Goal: Task Accomplishment & Management: Manage account settings

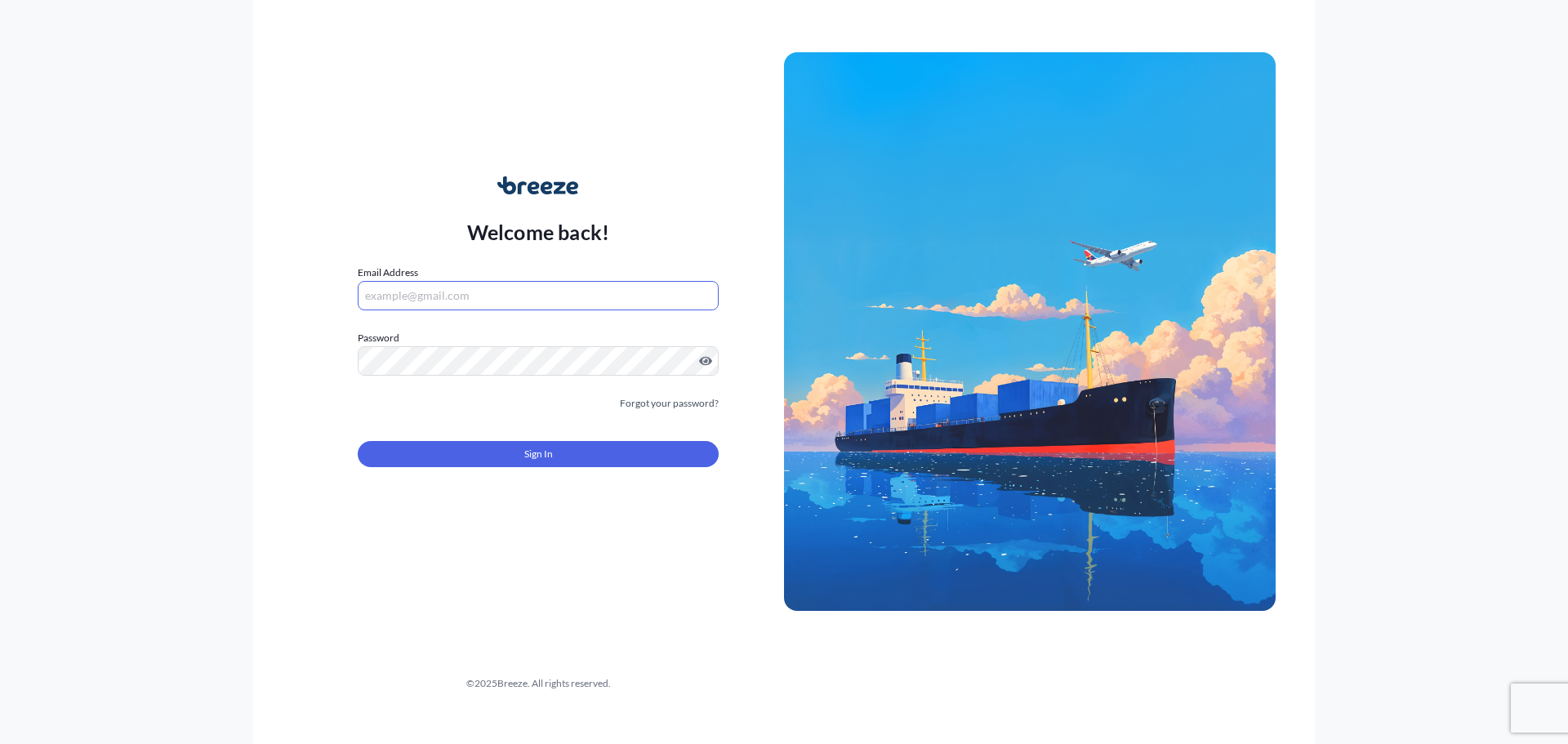
click at [495, 303] on input "Email Address" at bounding box center [537, 295] width 361 height 29
drag, startPoint x: 359, startPoint y: 292, endPoint x: 372, endPoint y: 292, distance: 13.0
click at [372, 292] on input "Email Address" at bounding box center [537, 295] width 361 height 29
type input "[EMAIL_ADDRESS][DOMAIN_NAME]"
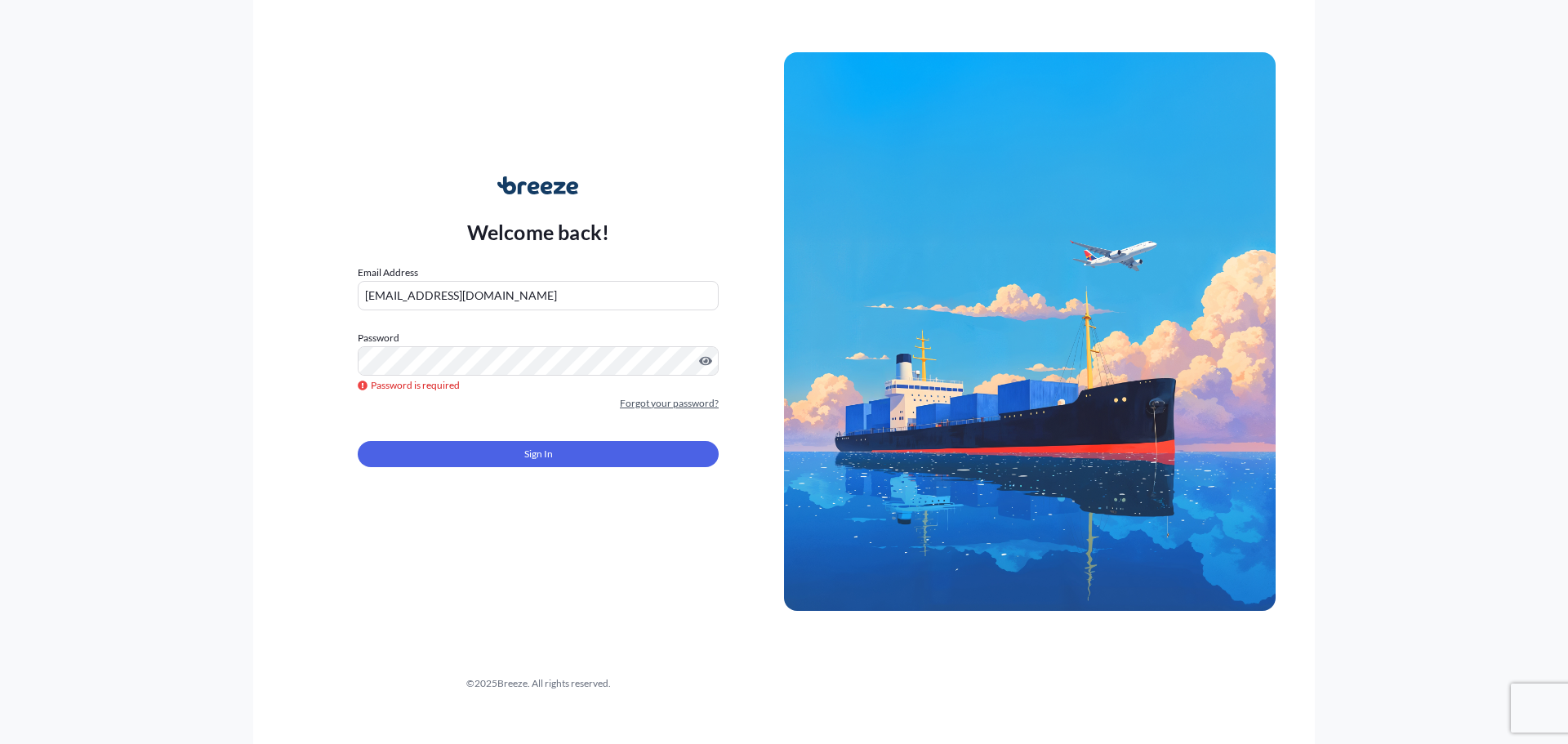
click at [652, 404] on link "Forgot your password?" at bounding box center [669, 404] width 99 height 17
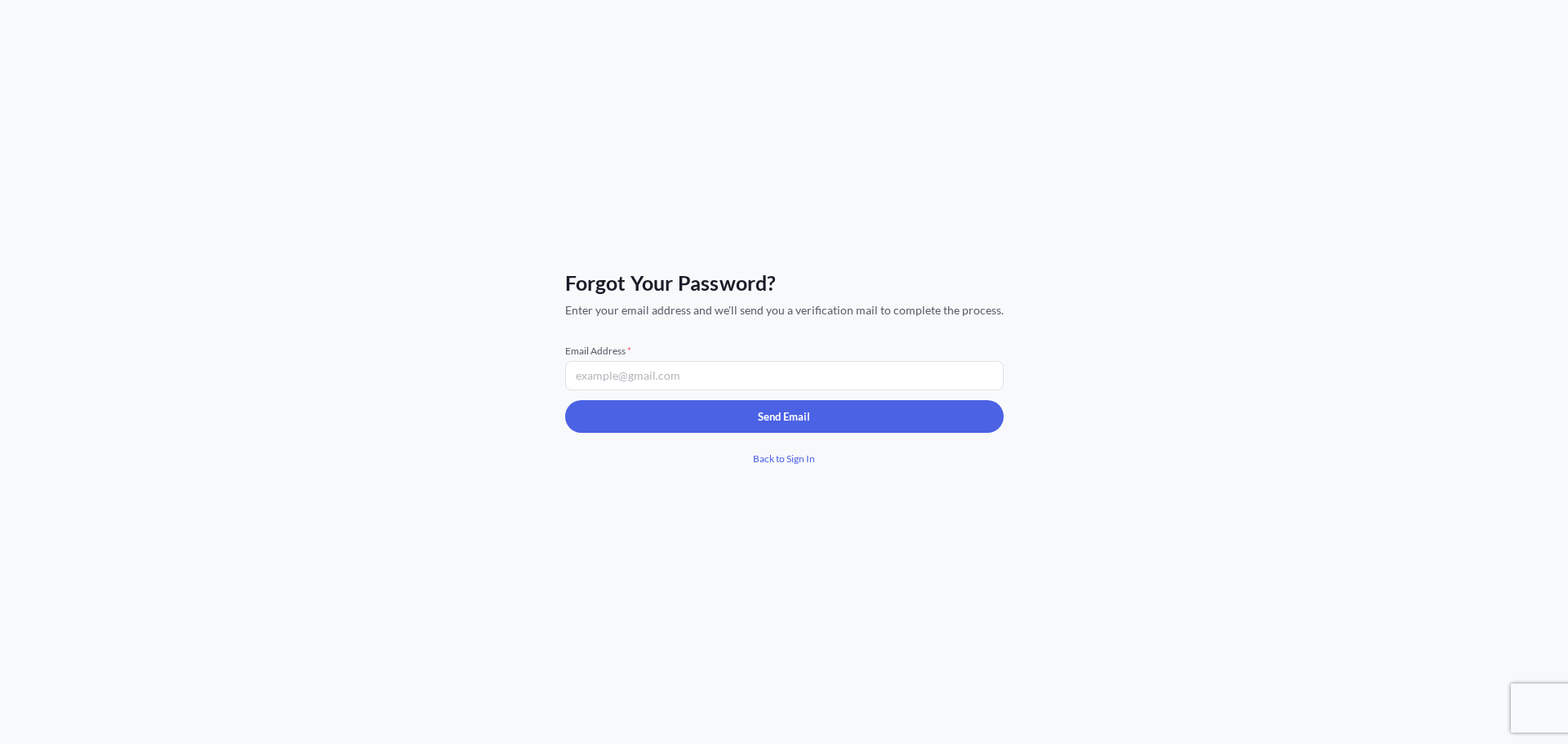
click at [716, 375] on input "Email Address *" at bounding box center [784, 375] width 438 height 29
type input "[EMAIL_ADDRESS][DOMAIN_NAME]"
